Goal: Task Accomplishment & Management: Manage account settings

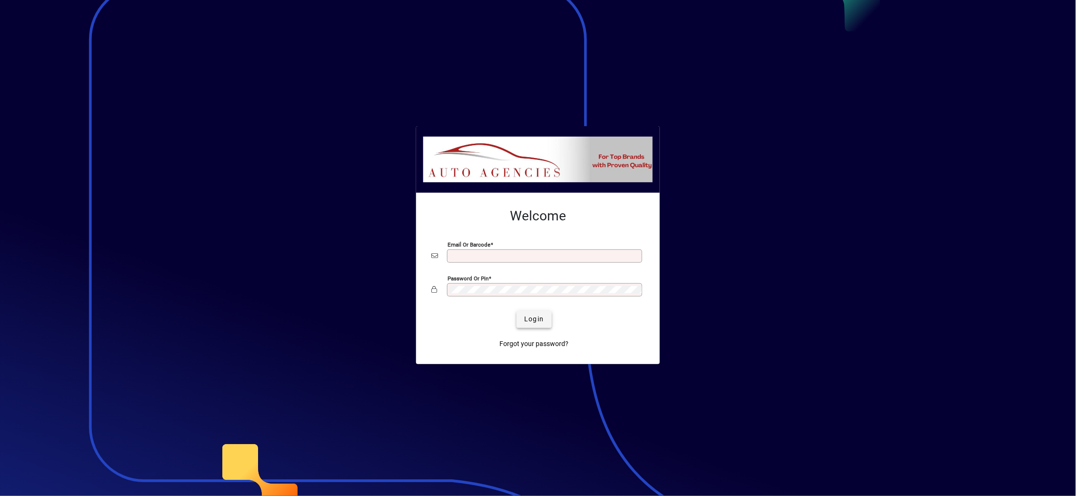
type input "**********"
drag, startPoint x: 537, startPoint y: 326, endPoint x: 539, endPoint y: 317, distance: 9.4
click at [537, 325] on button "Login" at bounding box center [534, 319] width 35 height 17
